Goal: Use online tool/utility: Utilize a website feature to perform a specific function

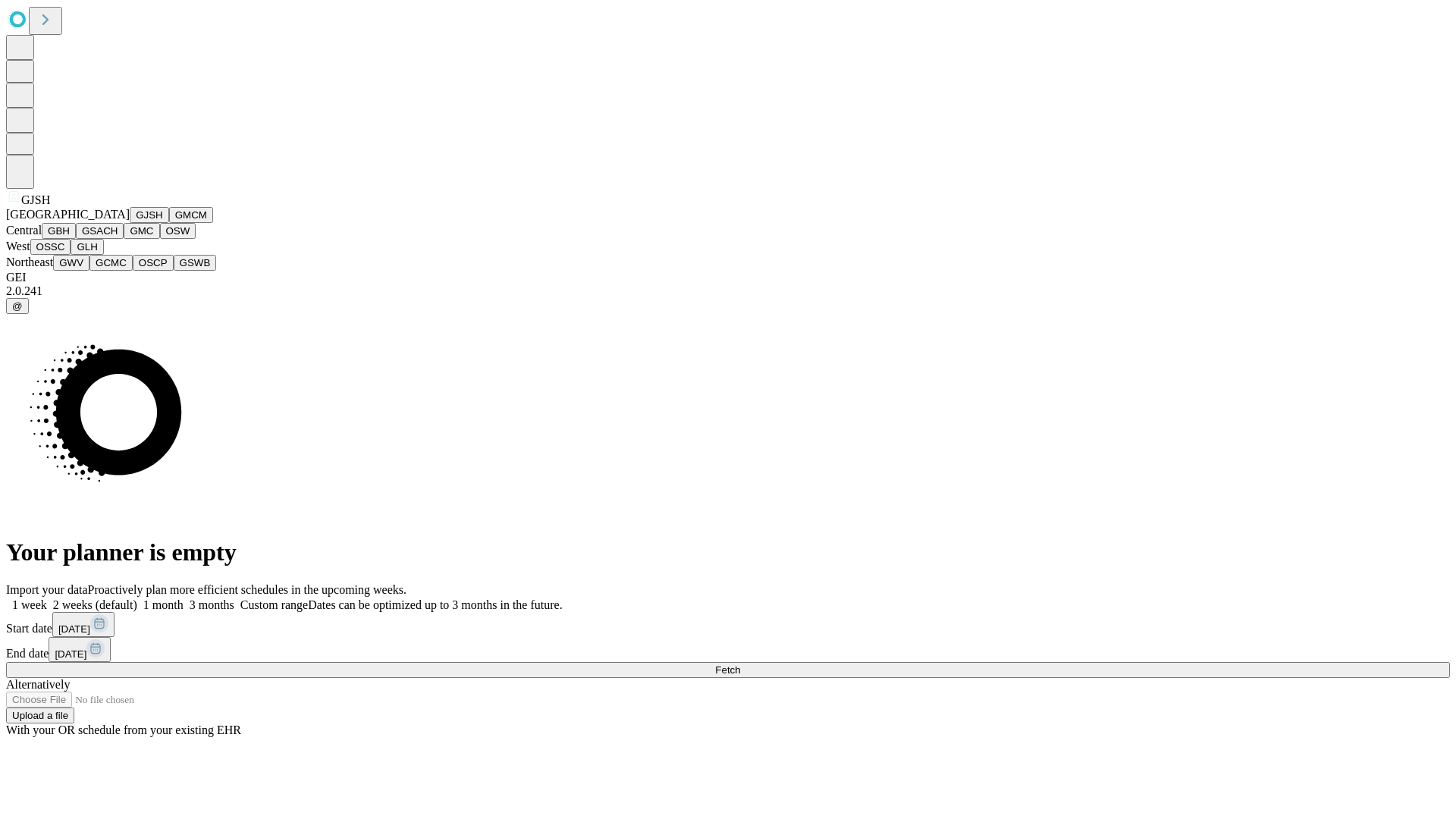
click at [130, 223] on button "GJSH" at bounding box center [149, 215] width 40 height 16
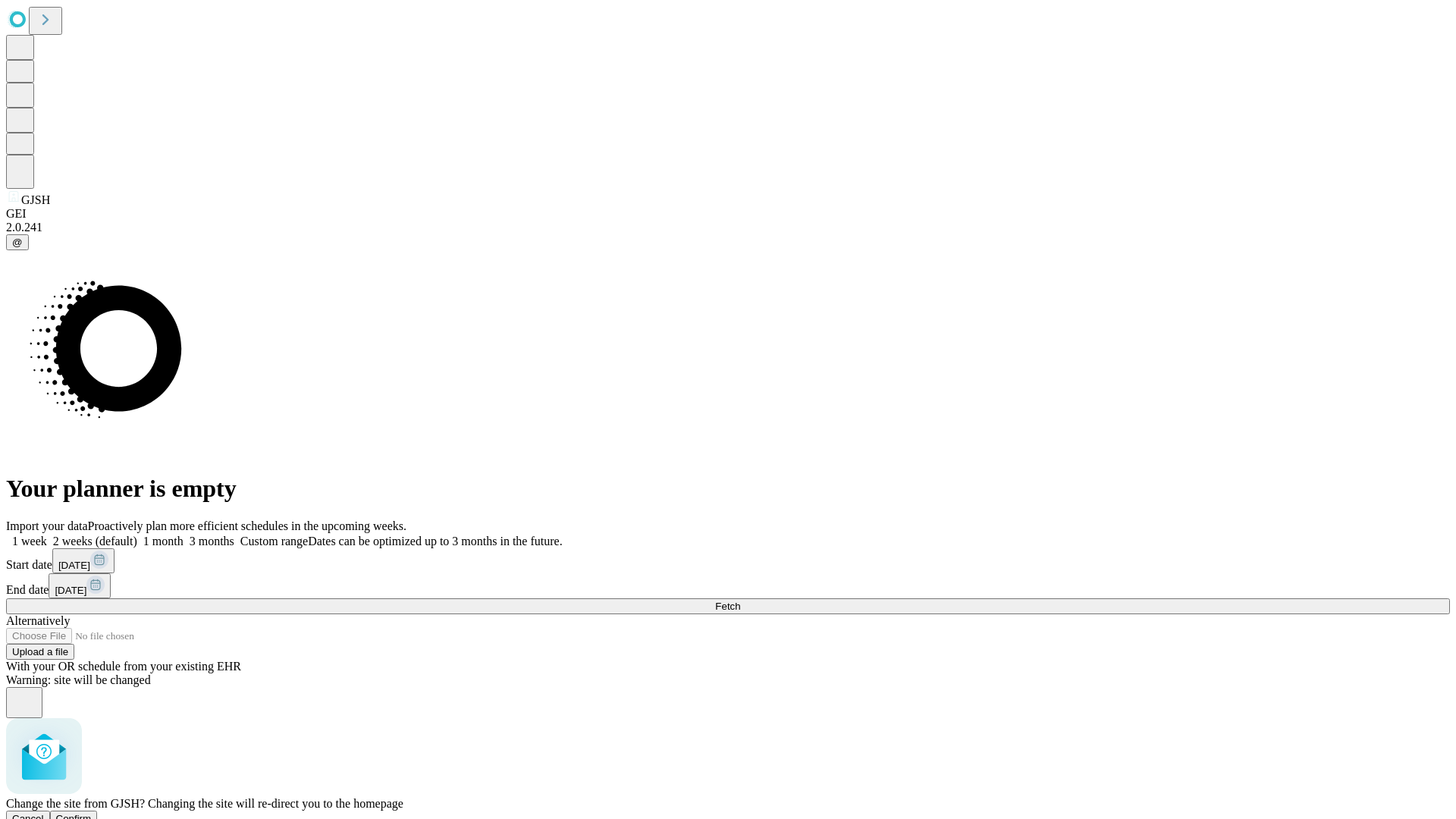
click at [92, 813] on span "Confirm" at bounding box center [74, 818] width 36 height 12
click at [137, 534] on label "2 weeks (default)" at bounding box center [92, 540] width 90 height 13
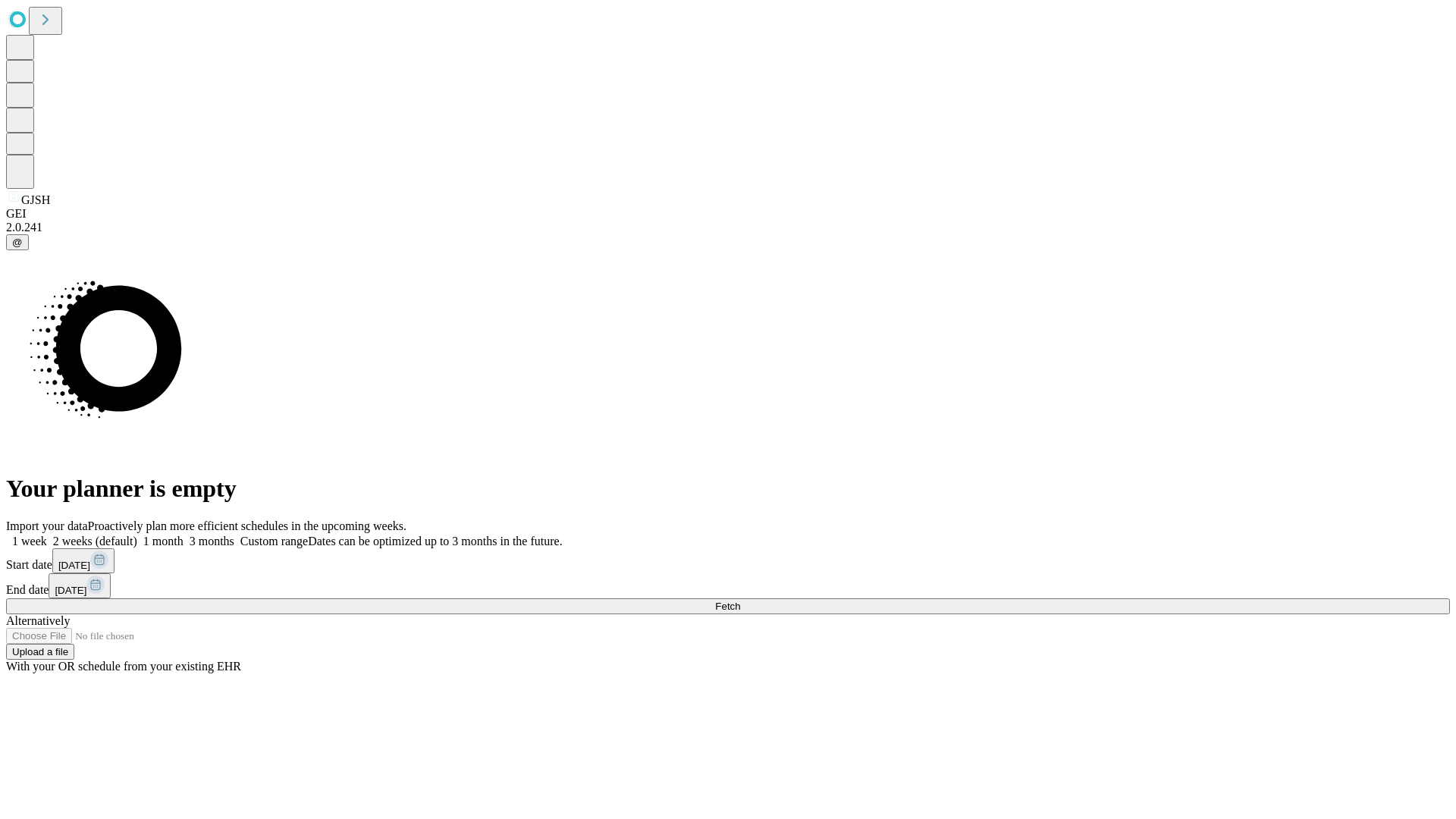
click at [740, 600] on span "Fetch" at bounding box center [728, 606] width 25 height 12
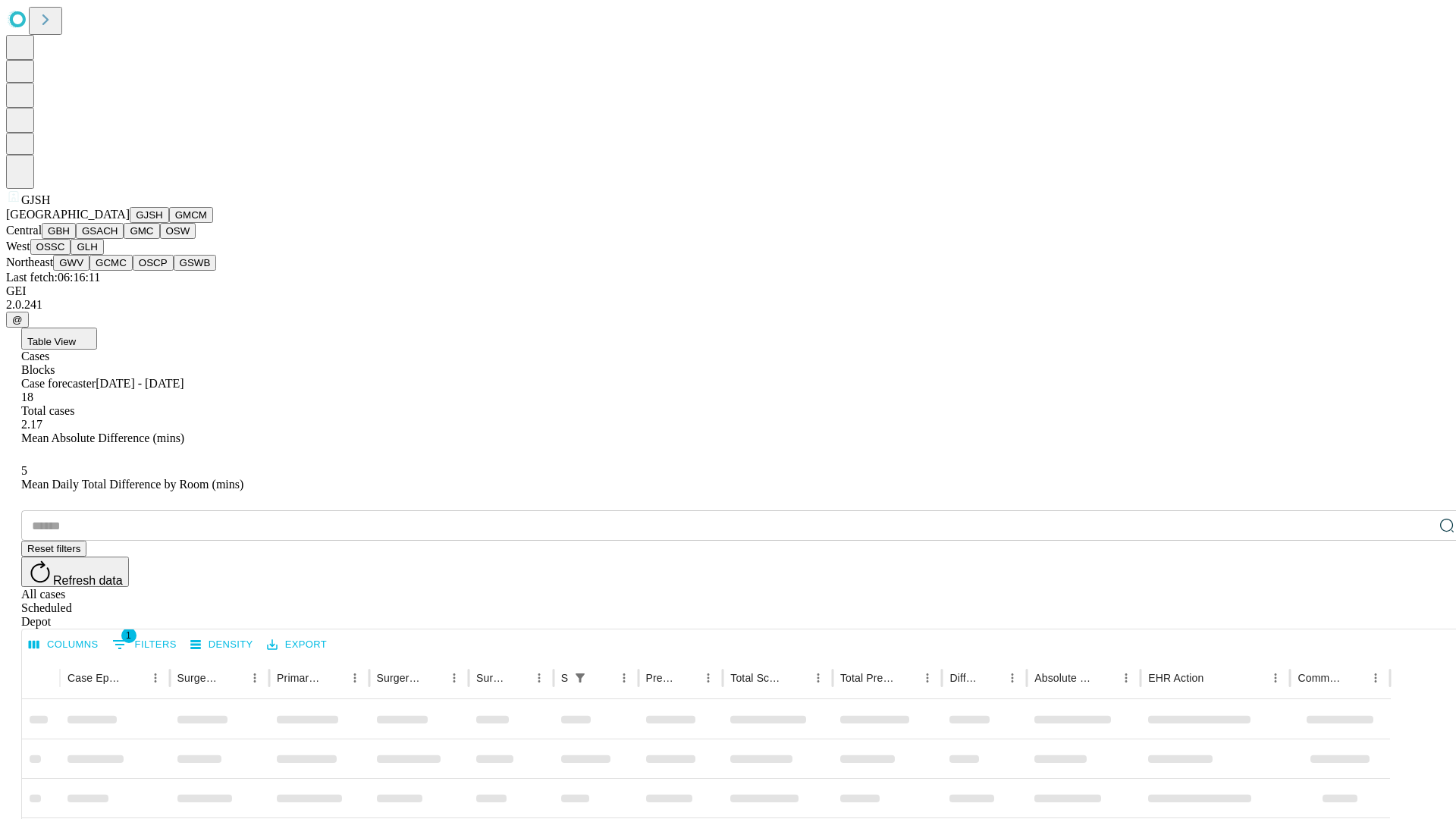
click at [169, 223] on button "GMCM" at bounding box center [191, 215] width 44 height 16
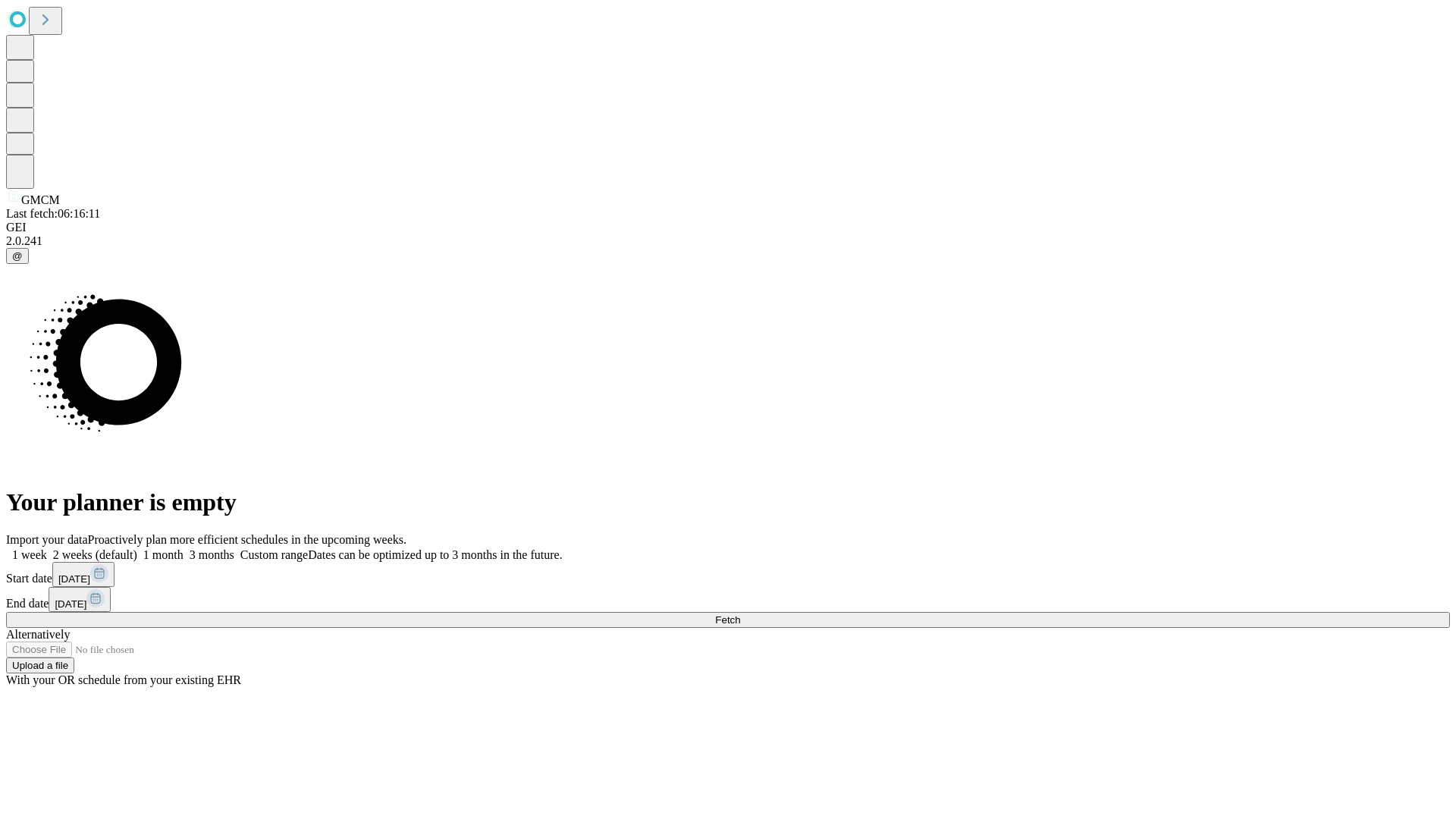
click at [137, 548] on label "2 weeks (default)" at bounding box center [92, 554] width 90 height 13
click at [740, 614] on span "Fetch" at bounding box center [728, 619] width 25 height 12
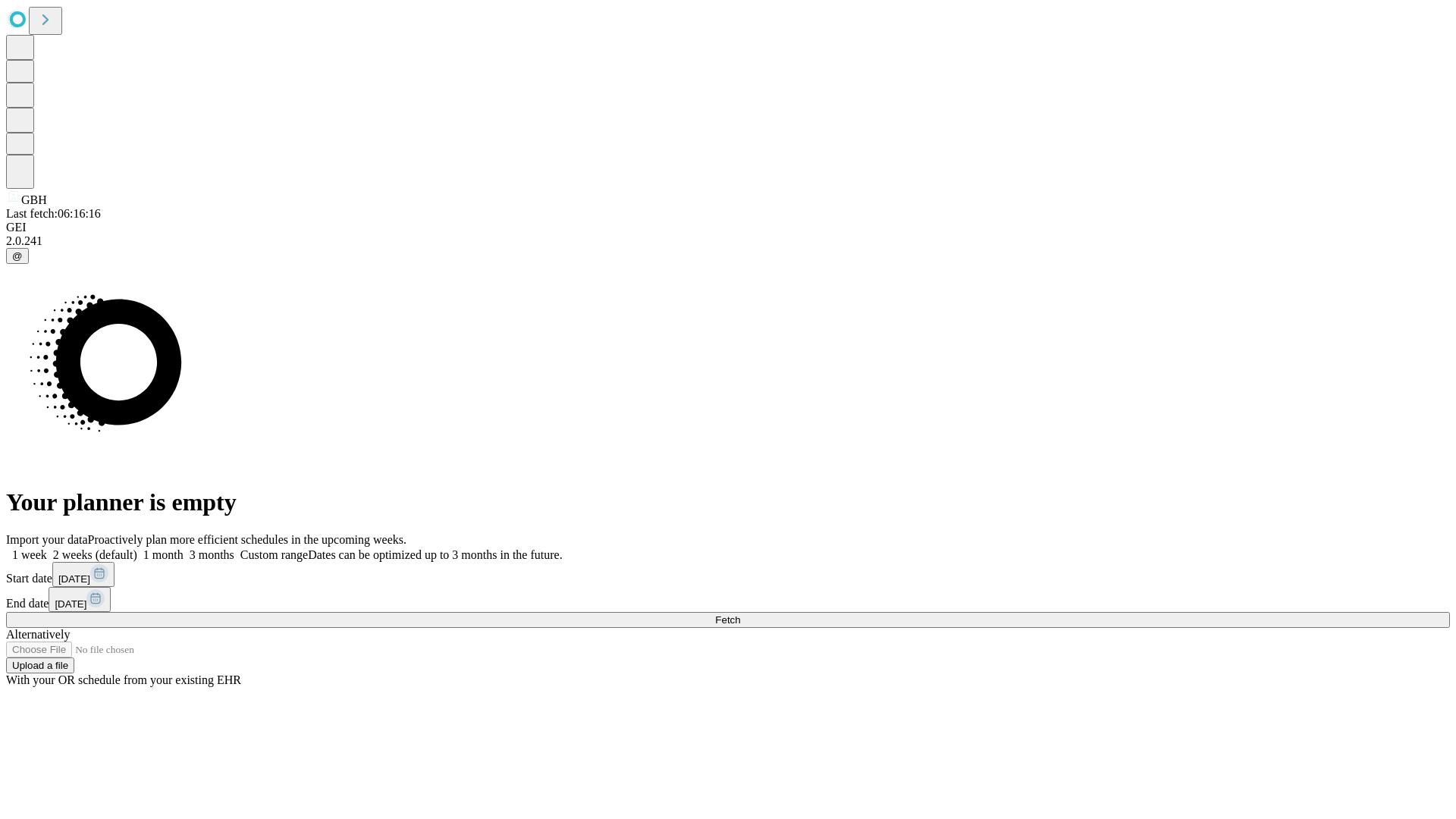
click at [137, 548] on label "2 weeks (default)" at bounding box center [92, 554] width 90 height 13
click at [740, 614] on span "Fetch" at bounding box center [728, 619] width 25 height 12
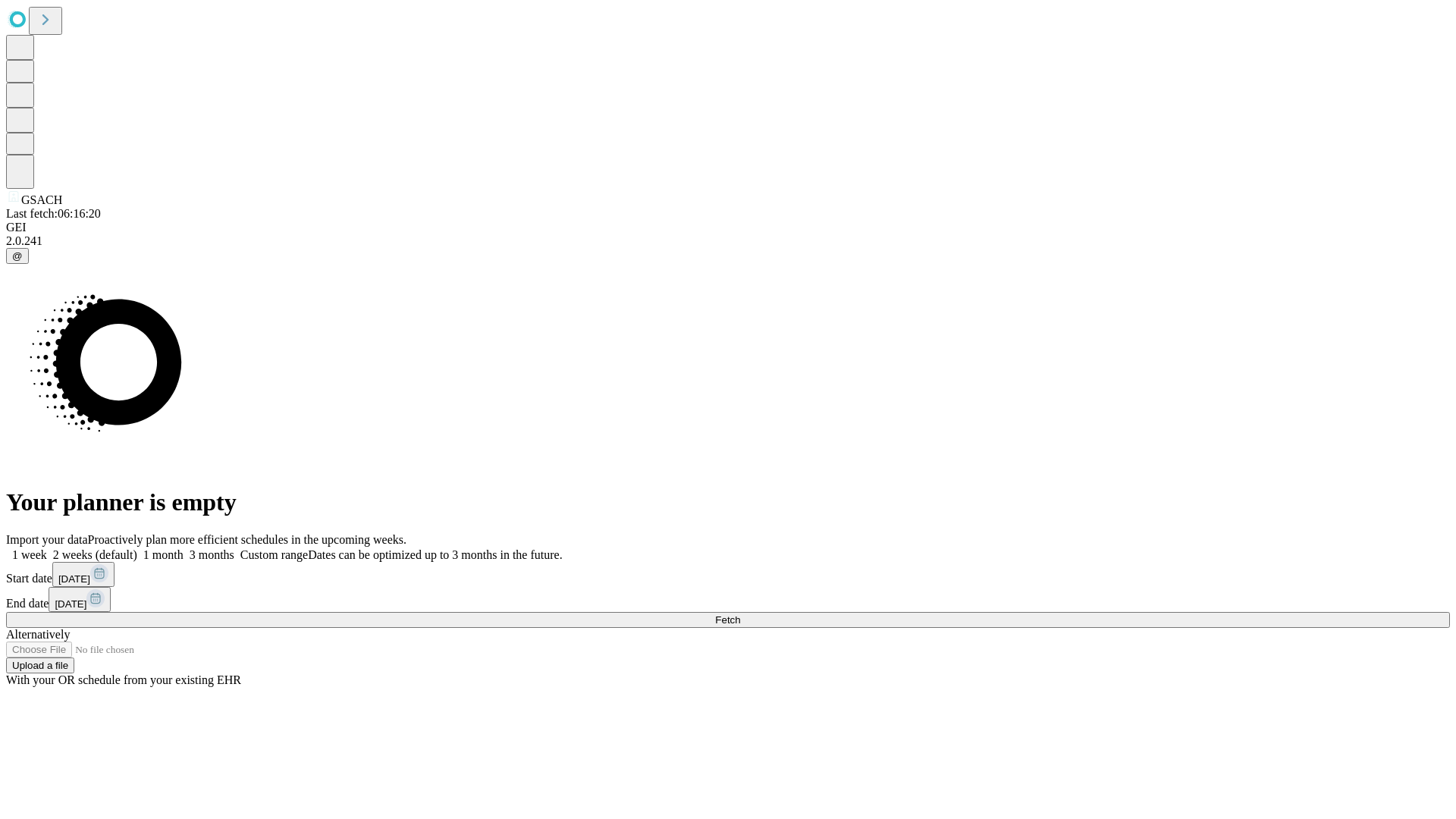
click at [740, 614] on span "Fetch" at bounding box center [728, 619] width 25 height 12
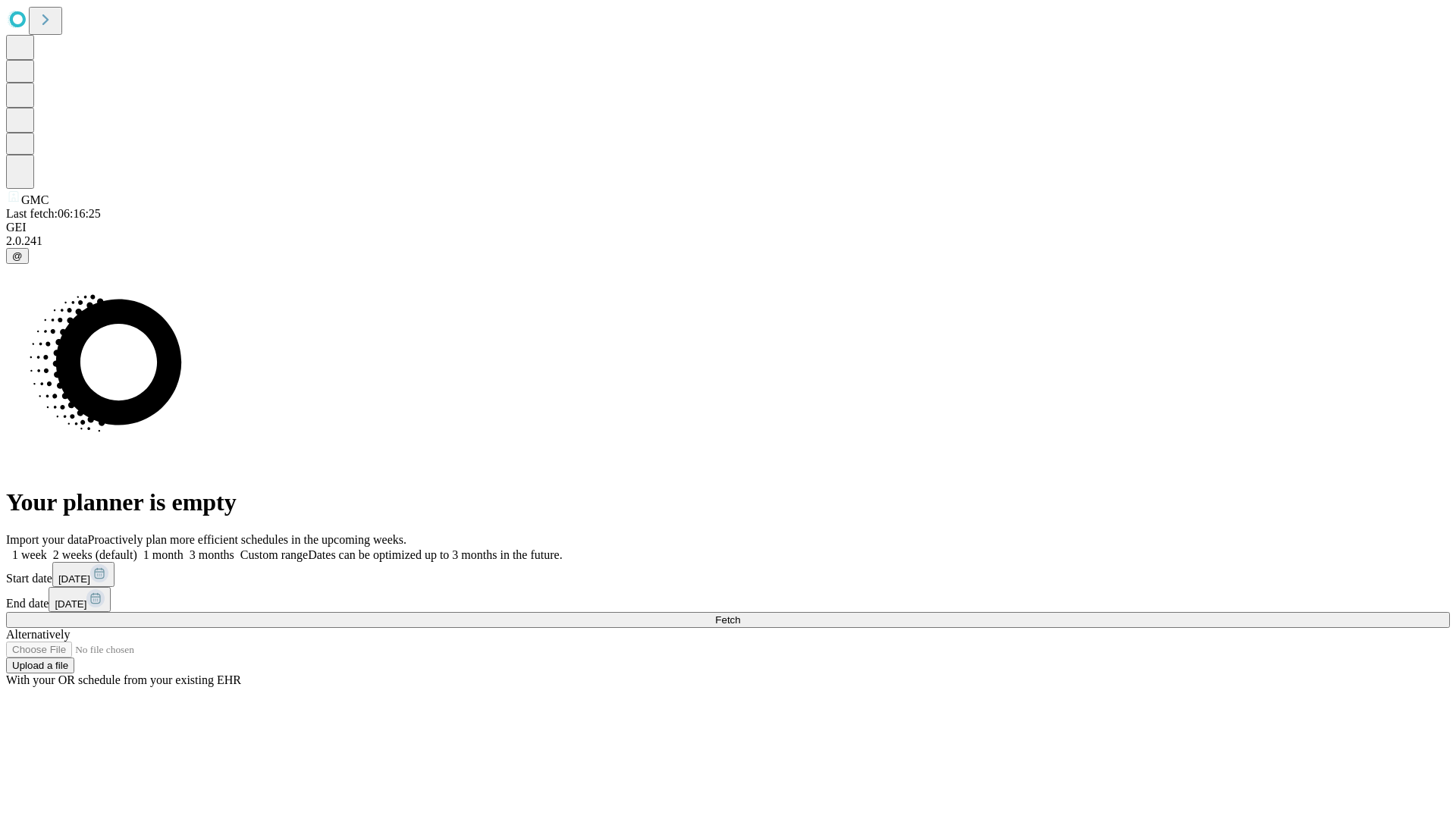
click at [137, 548] on label "2 weeks (default)" at bounding box center [92, 554] width 90 height 13
click at [740, 614] on span "Fetch" at bounding box center [728, 619] width 25 height 12
click at [137, 548] on label "2 weeks (default)" at bounding box center [92, 554] width 90 height 13
click at [740, 614] on span "Fetch" at bounding box center [728, 619] width 25 height 12
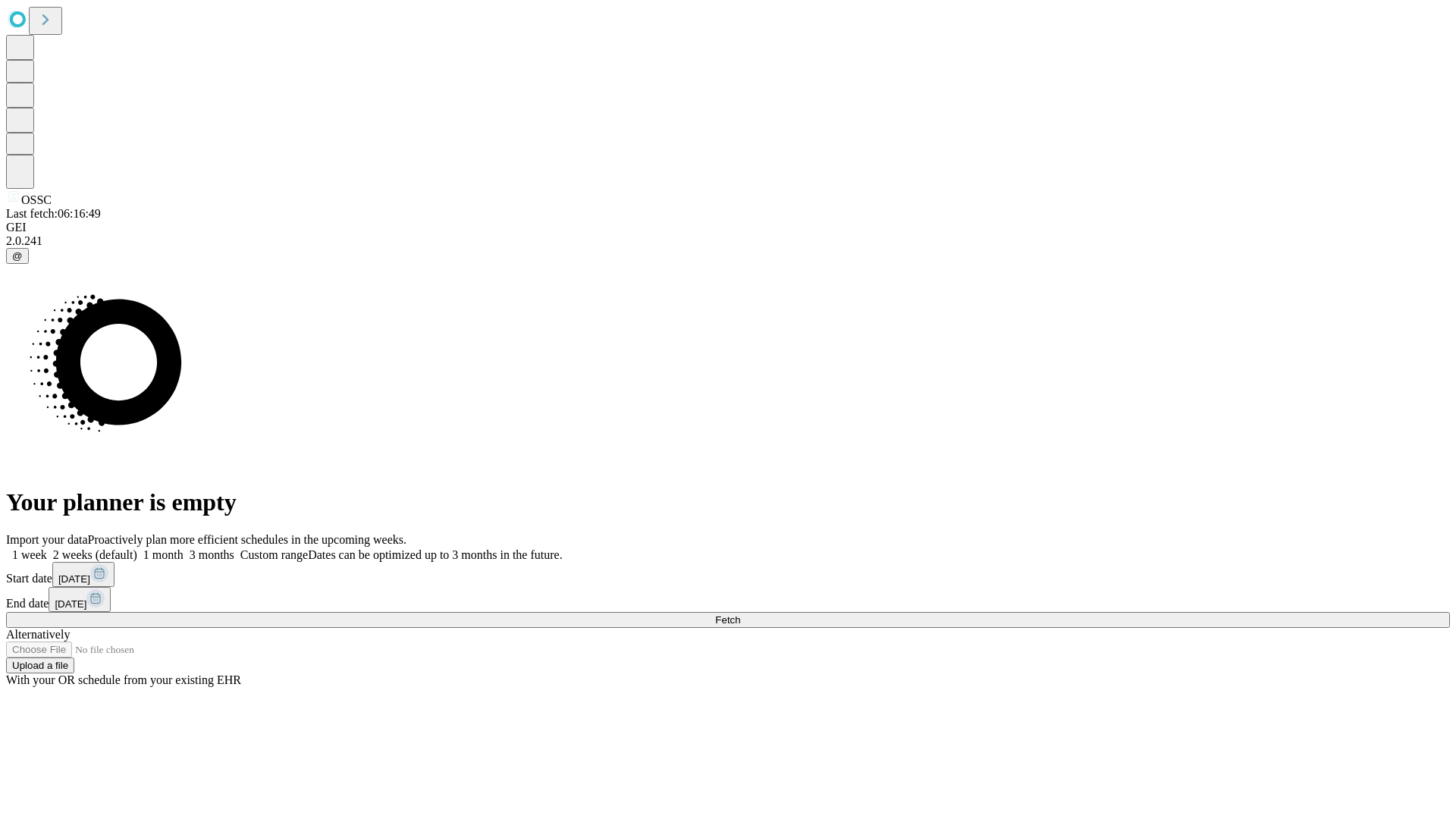
click at [137, 548] on label "2 weeks (default)" at bounding box center [92, 554] width 90 height 13
click at [740, 614] on span "Fetch" at bounding box center [728, 619] width 25 height 12
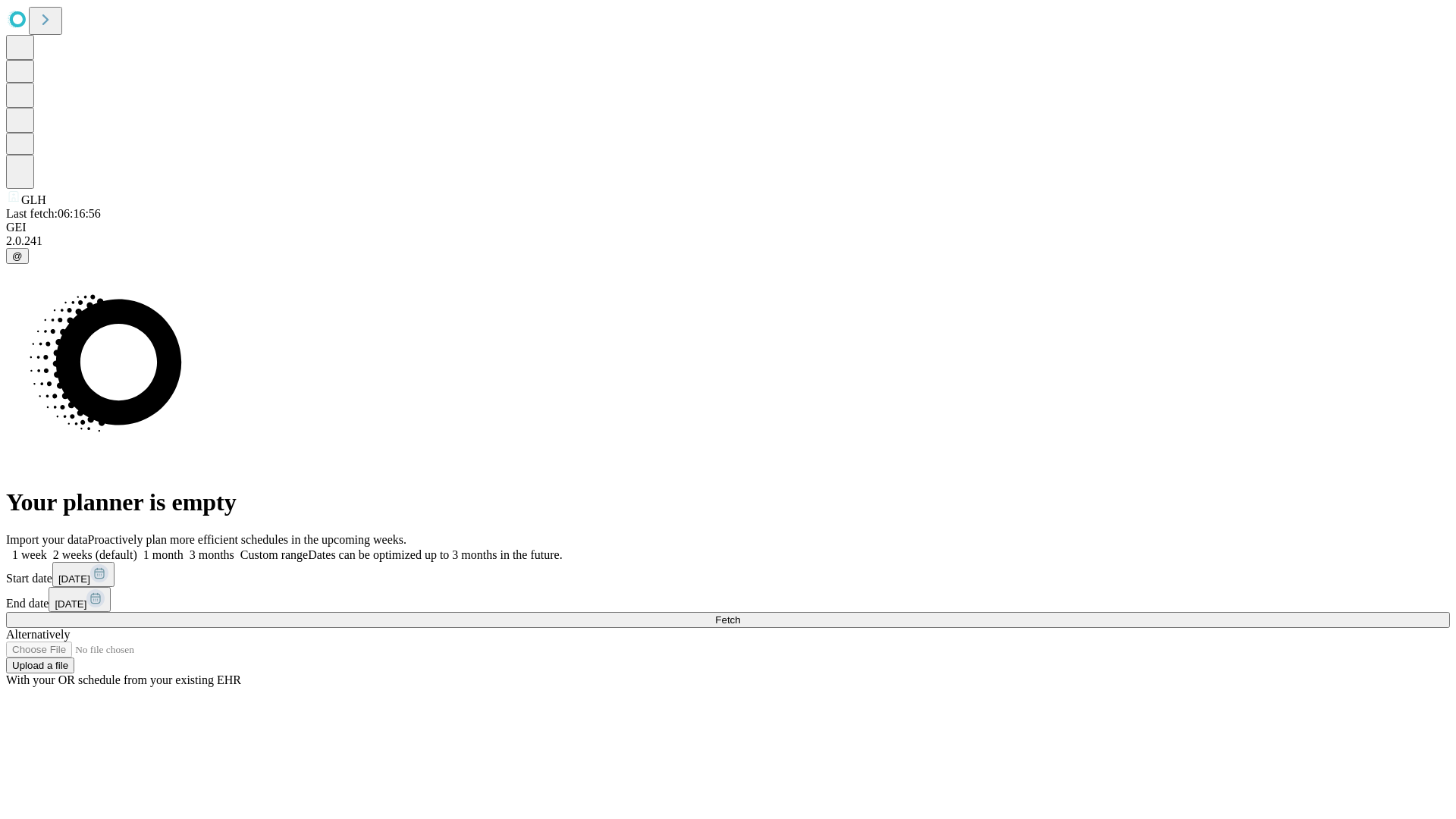
click at [137, 548] on label "2 weeks (default)" at bounding box center [92, 554] width 90 height 13
click at [740, 614] on span "Fetch" at bounding box center [728, 619] width 25 height 12
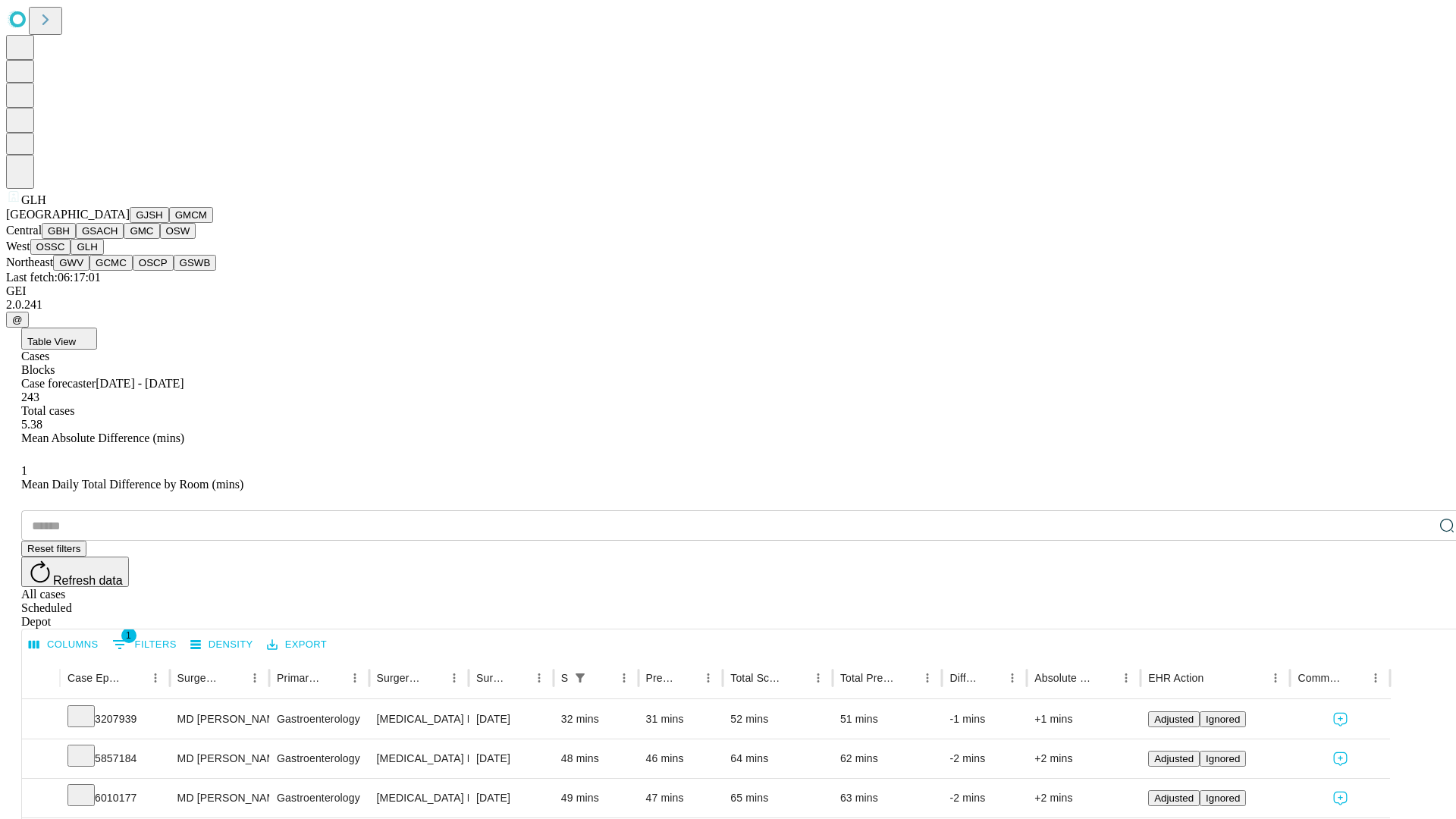
click at [89, 271] on button "GWV" at bounding box center [71, 262] width 36 height 16
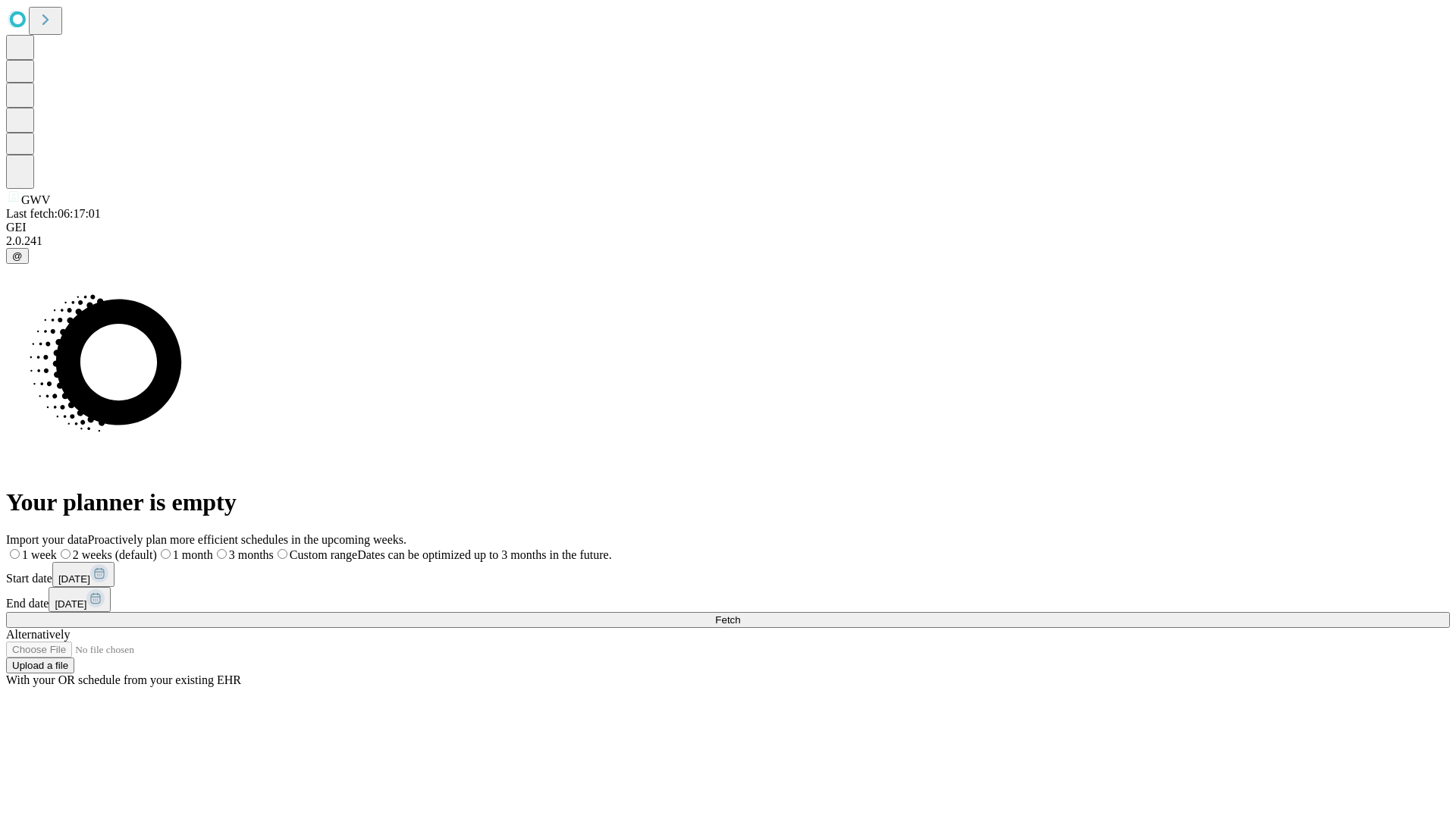
click at [157, 548] on label "2 weeks (default)" at bounding box center [106, 554] width 100 height 13
click at [740, 614] on span "Fetch" at bounding box center [728, 619] width 25 height 12
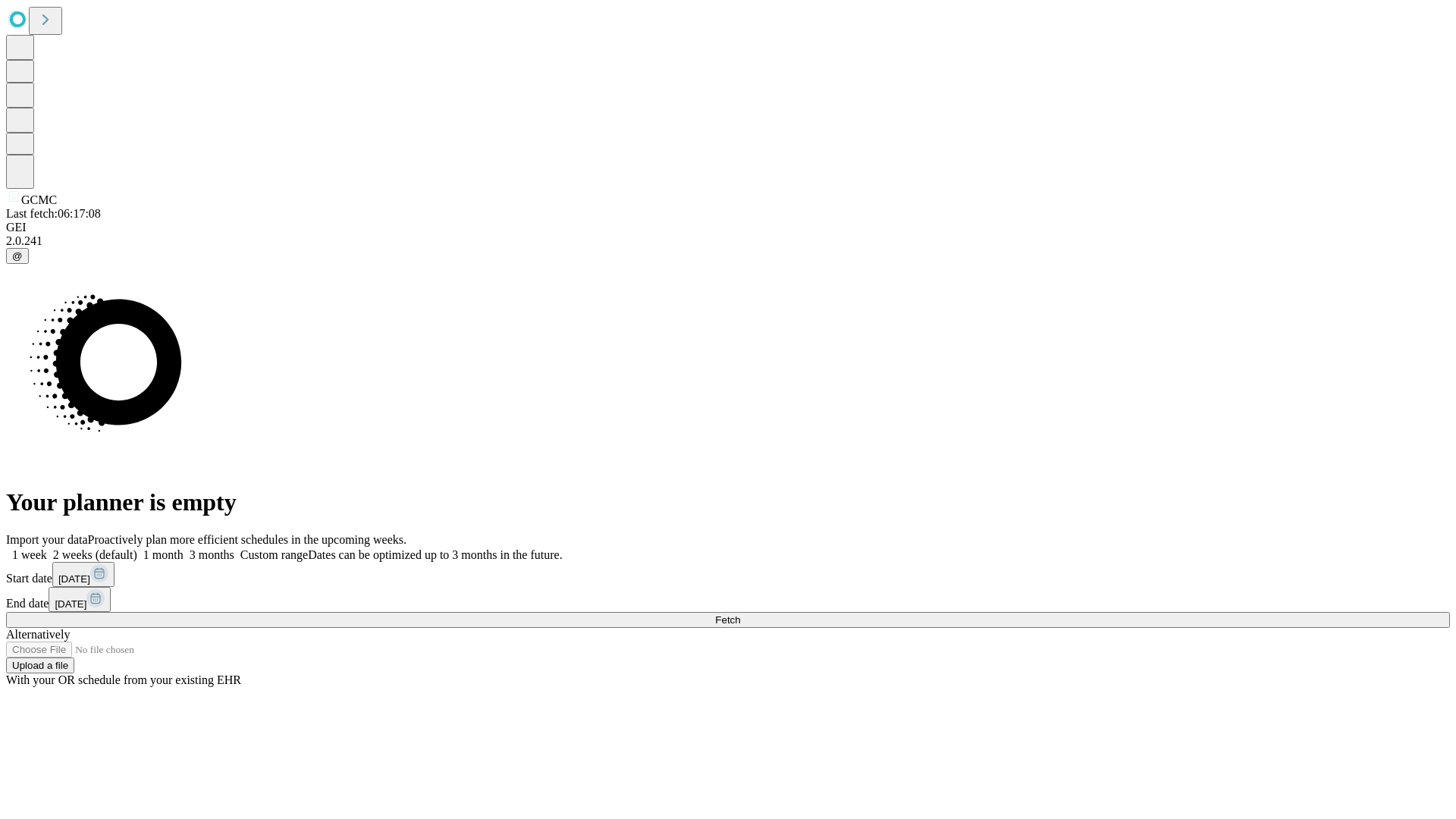
click at [740, 614] on span "Fetch" at bounding box center [728, 619] width 25 height 12
click at [137, 548] on label "2 weeks (default)" at bounding box center [92, 554] width 90 height 13
click at [740, 614] on span "Fetch" at bounding box center [728, 619] width 25 height 12
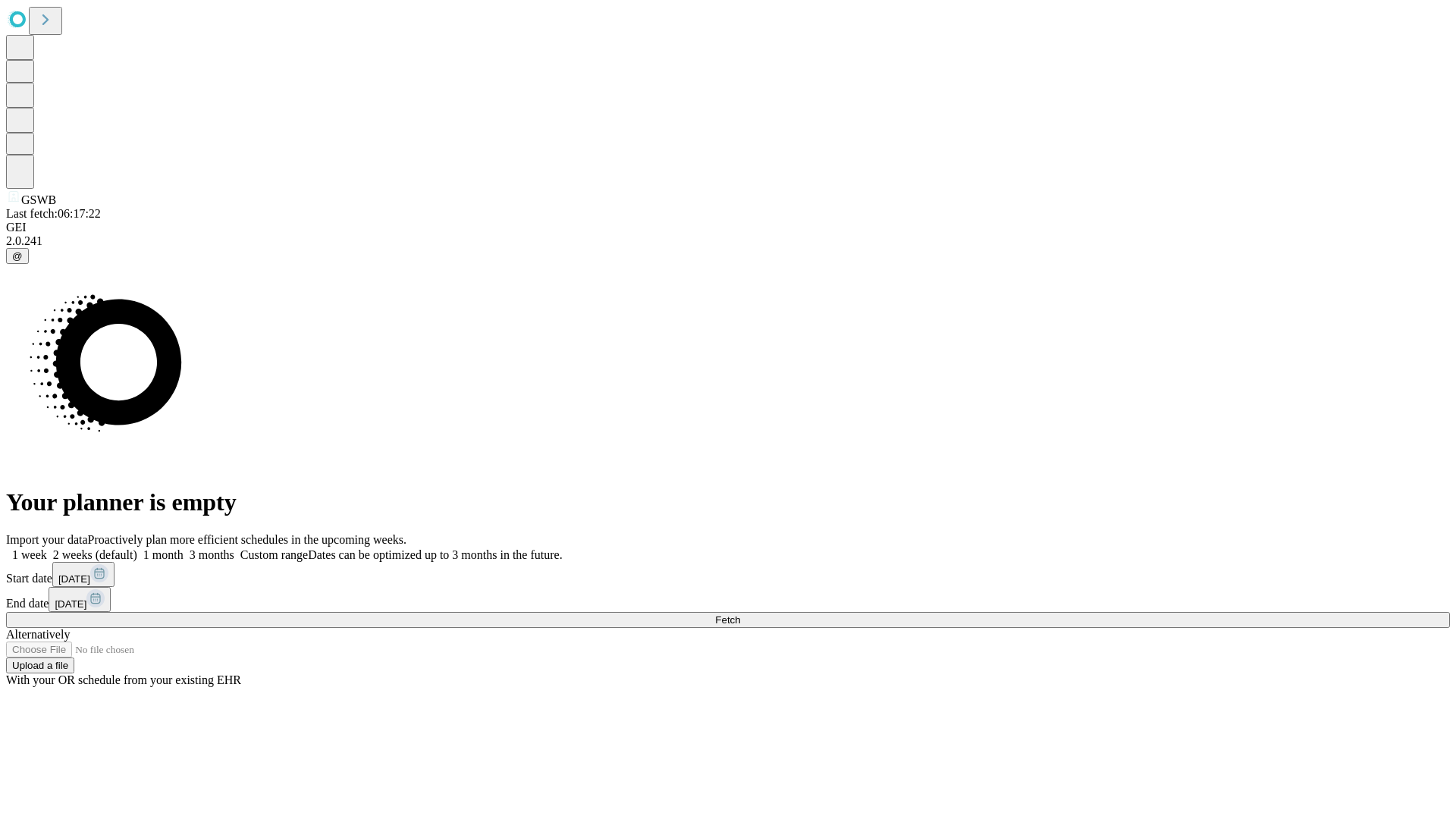
click at [137, 548] on label "2 weeks (default)" at bounding box center [92, 554] width 90 height 13
click at [740, 614] on span "Fetch" at bounding box center [728, 619] width 25 height 12
